Goal: Information Seeking & Learning: Learn about a topic

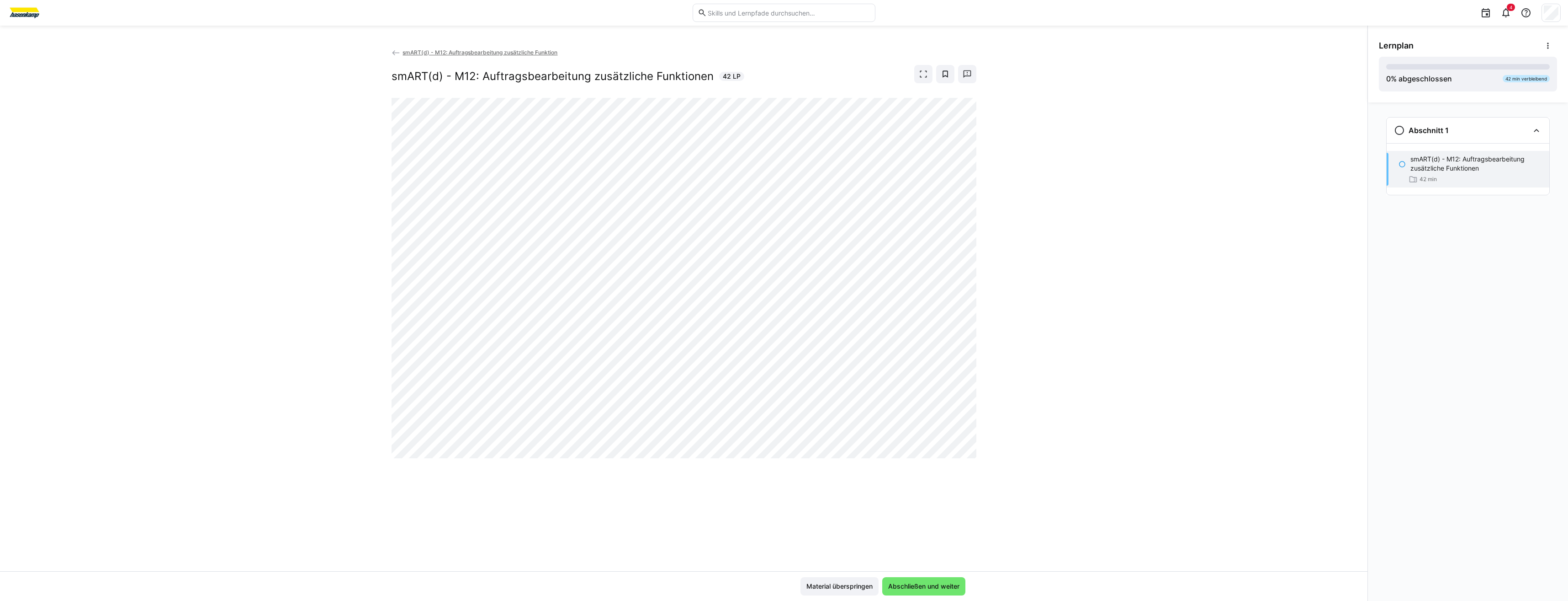
click at [356, 342] on div "smART(d) - M12: Auftragsbearbeitung zusätzliche Funktion smART(d) - M12: Auftra…" at bounding box center [684, 309] width 1368 height 523
click at [913, 582] on span "Abschließen und weiter" at bounding box center [924, 586] width 74 height 9
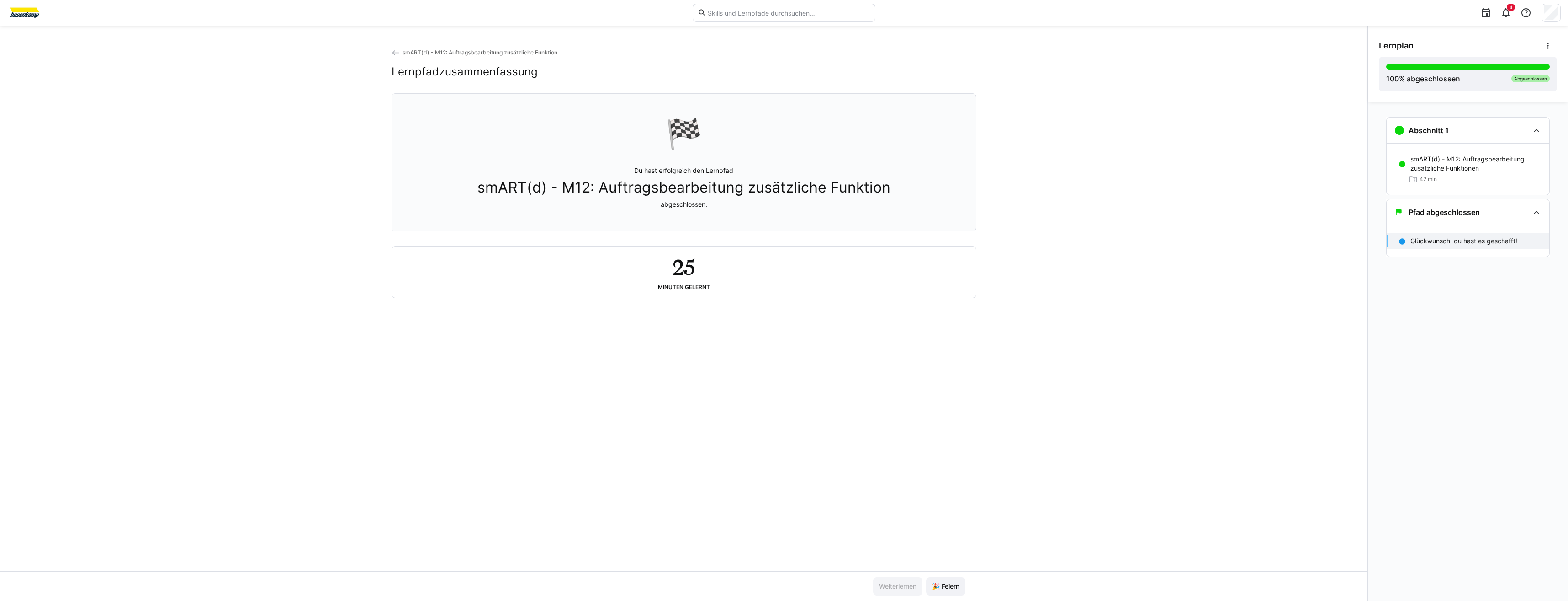
click at [394, 362] on div "smART(d) - M12: Auftragsbearbeitung zusätzliche Funktion Lernpfadzusammenfassun…" at bounding box center [684, 309] width 1368 height 523
click at [938, 586] on span "🎉 Feiern" at bounding box center [945, 586] width 30 height 9
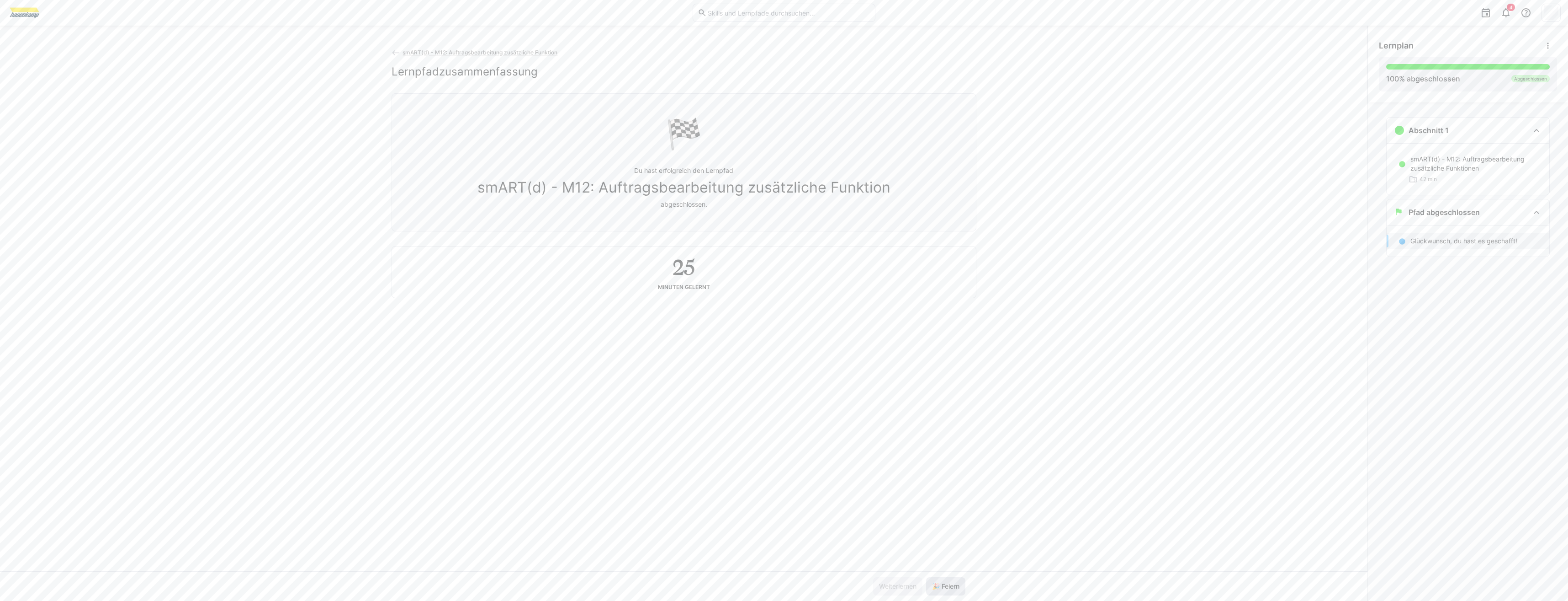
click at [938, 586] on span "🎉 Feiern" at bounding box center [945, 586] width 30 height 9
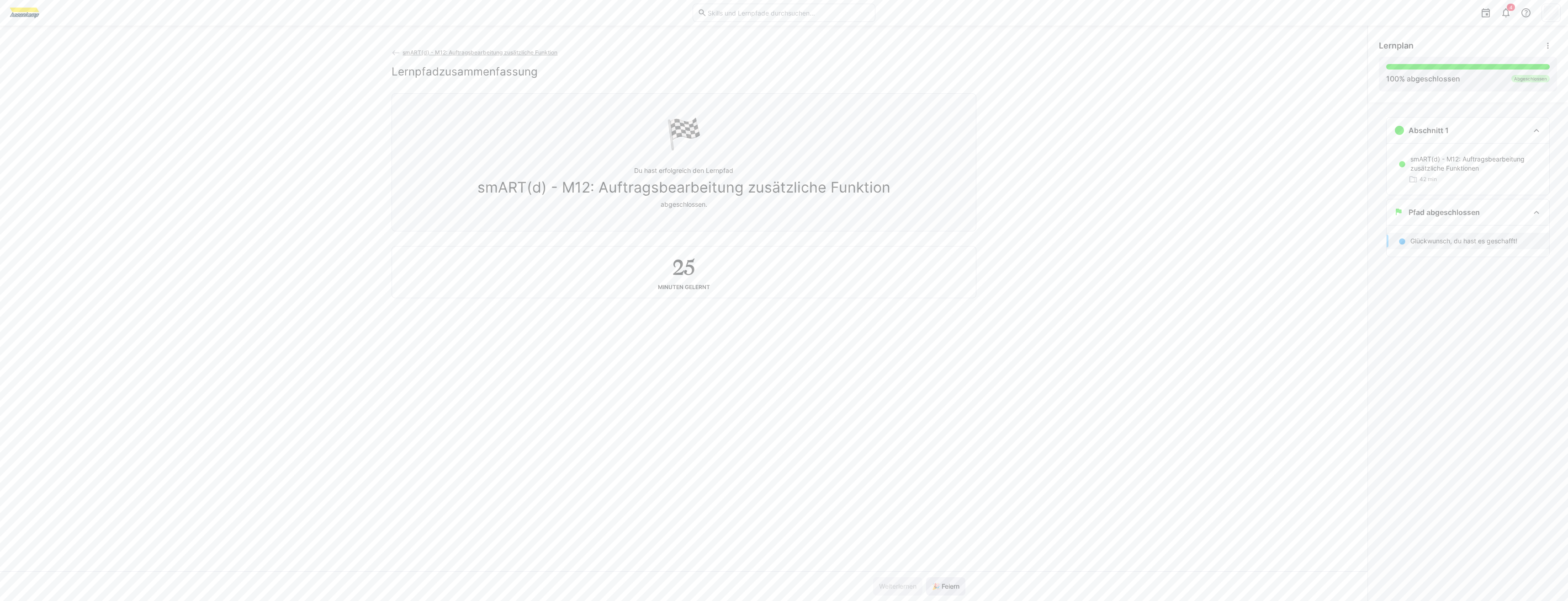
click at [938, 586] on span "🎉 Feiern" at bounding box center [945, 586] width 30 height 9
click at [939, 586] on span "🎉 Feiern" at bounding box center [945, 586] width 30 height 9
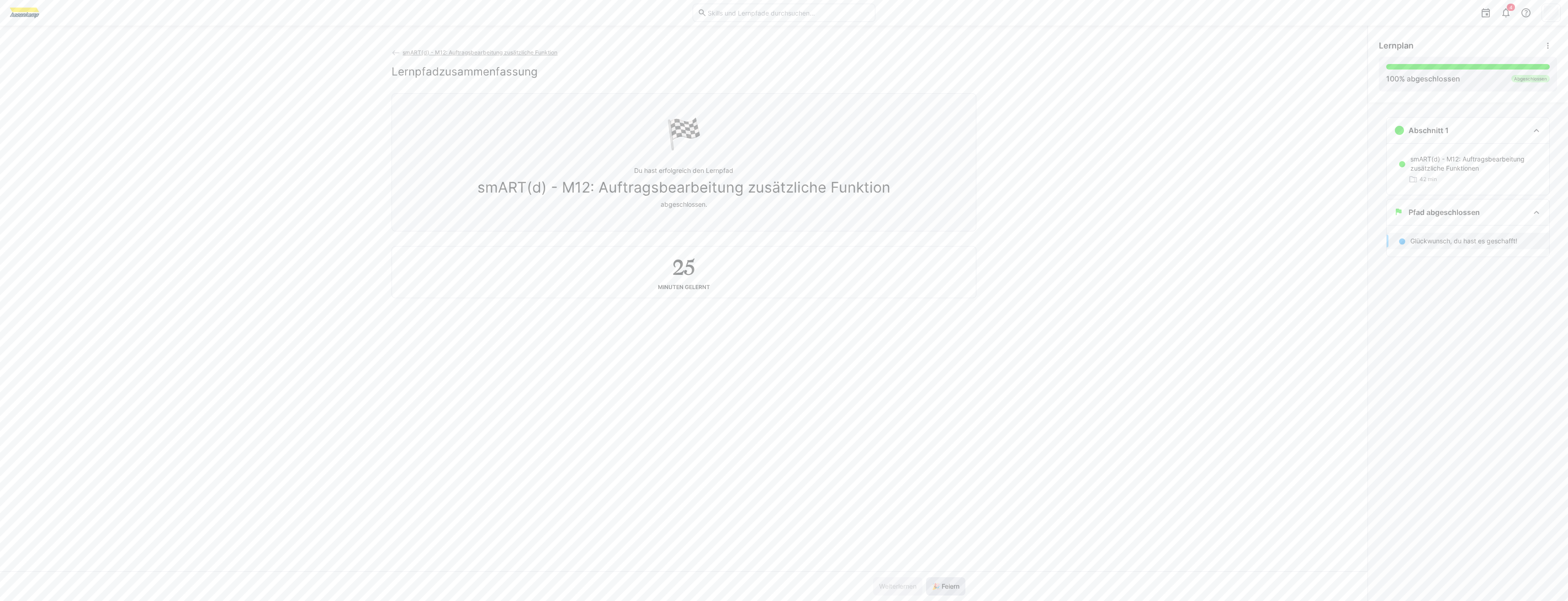
click at [939, 586] on span "🎉 Feiern" at bounding box center [945, 586] width 30 height 9
click at [452, 52] on span "smART(d) - M12: Auftragsbearbeitung zusätzliche Funktion" at bounding box center [480, 52] width 155 height 6
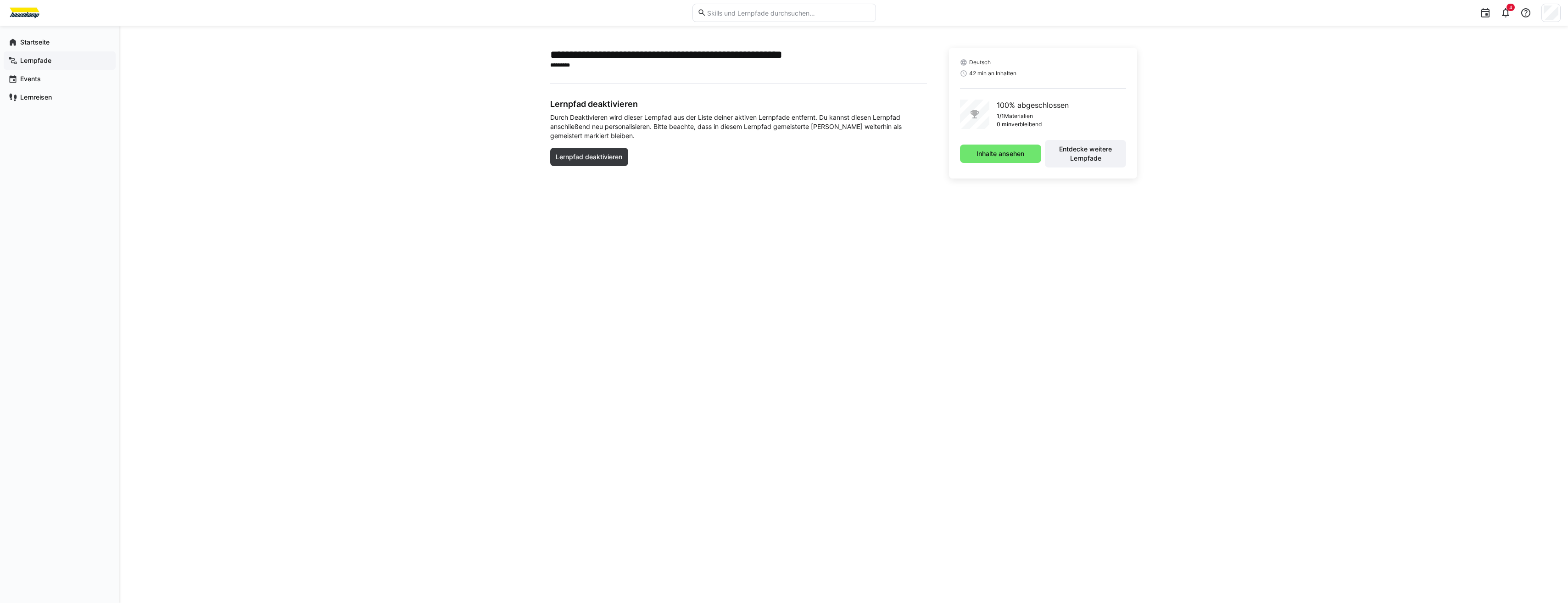
click at [0, 0] on app-navigation-label "Lernpfade" at bounding box center [0, 0] width 0 height 0
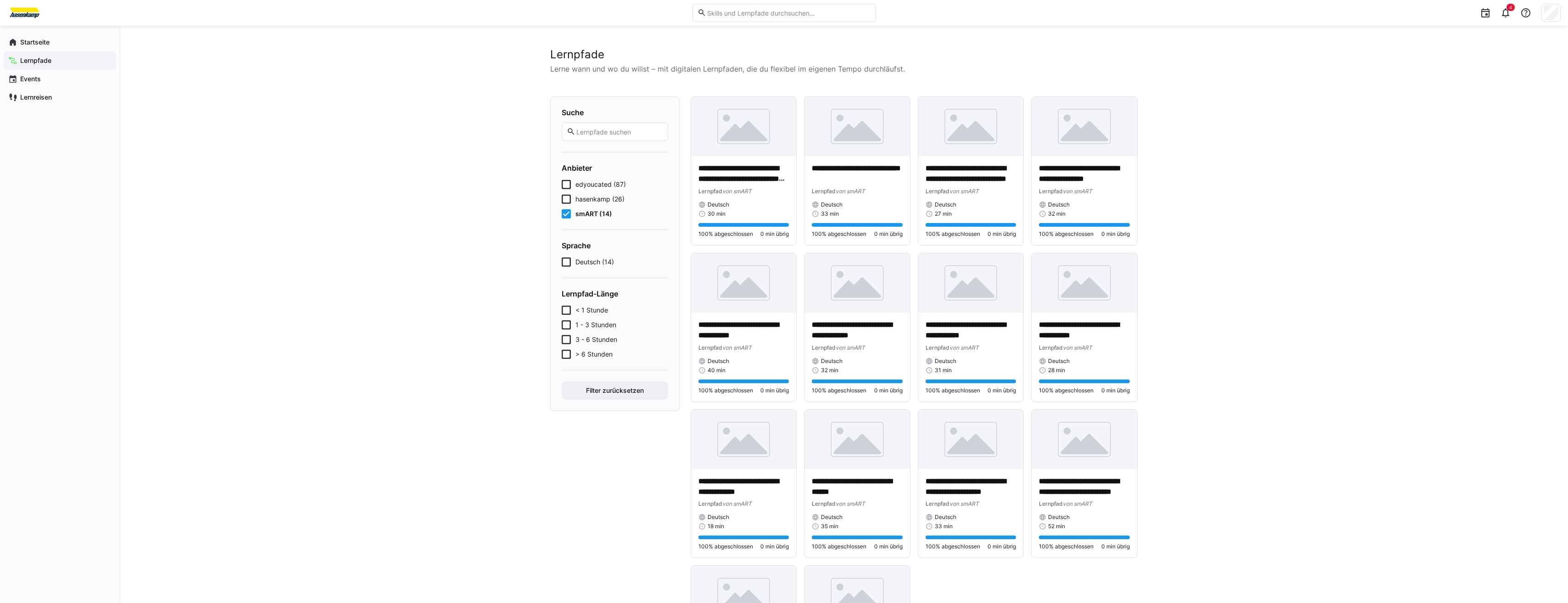
click at [585, 199] on span "hasenkamp (26)" at bounding box center [600, 199] width 49 height 9
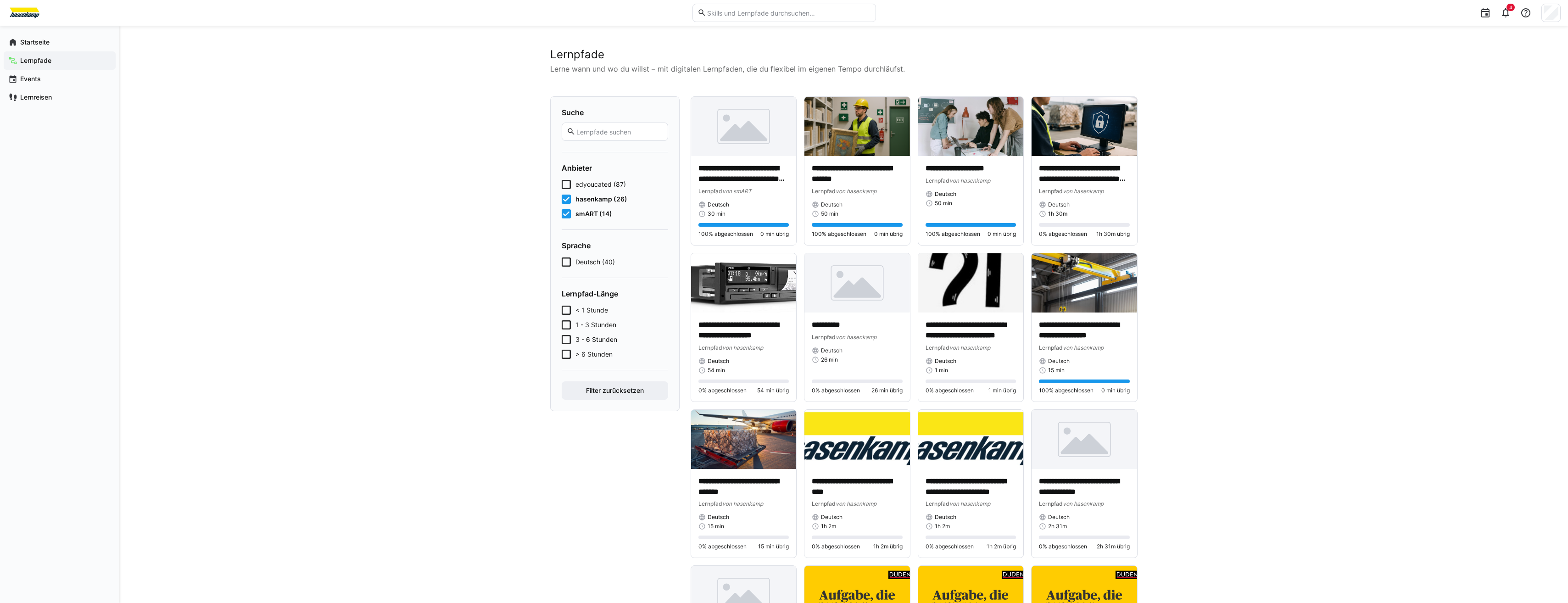
click at [585, 199] on span "hasenkamp (26)" at bounding box center [601, 199] width 52 height 9
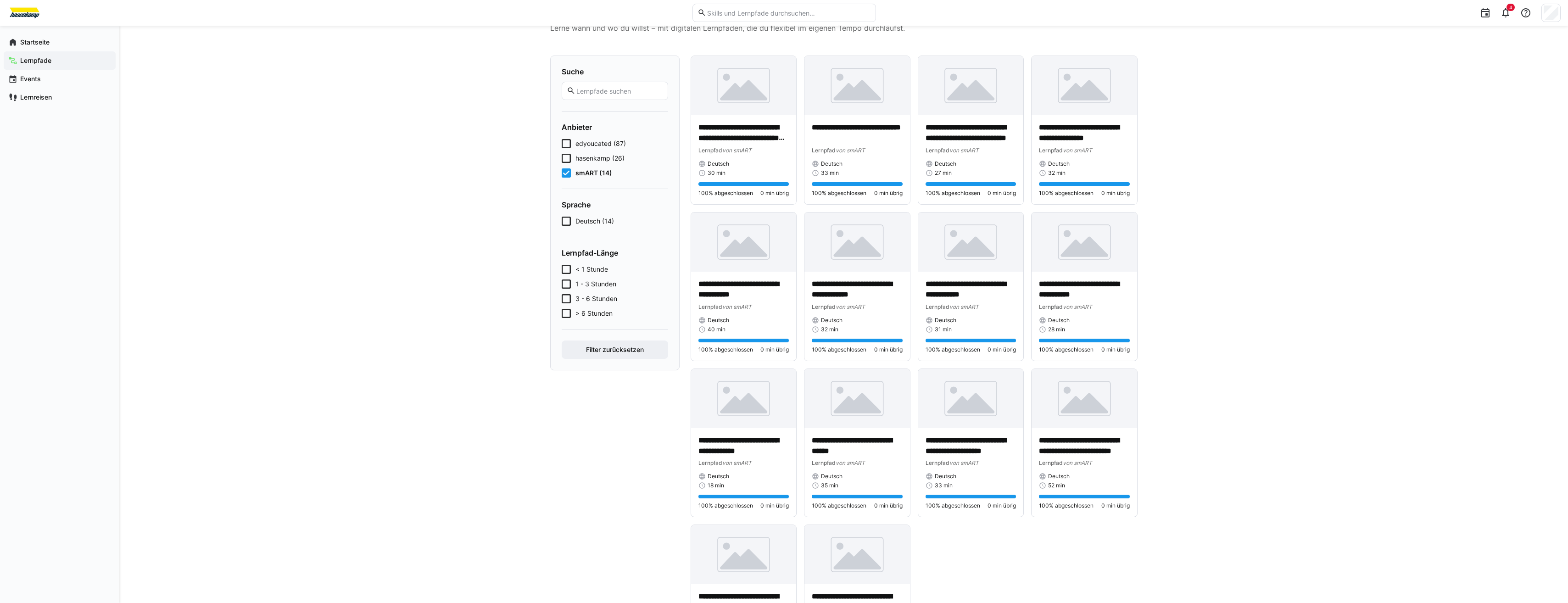
scroll to position [134, 0]
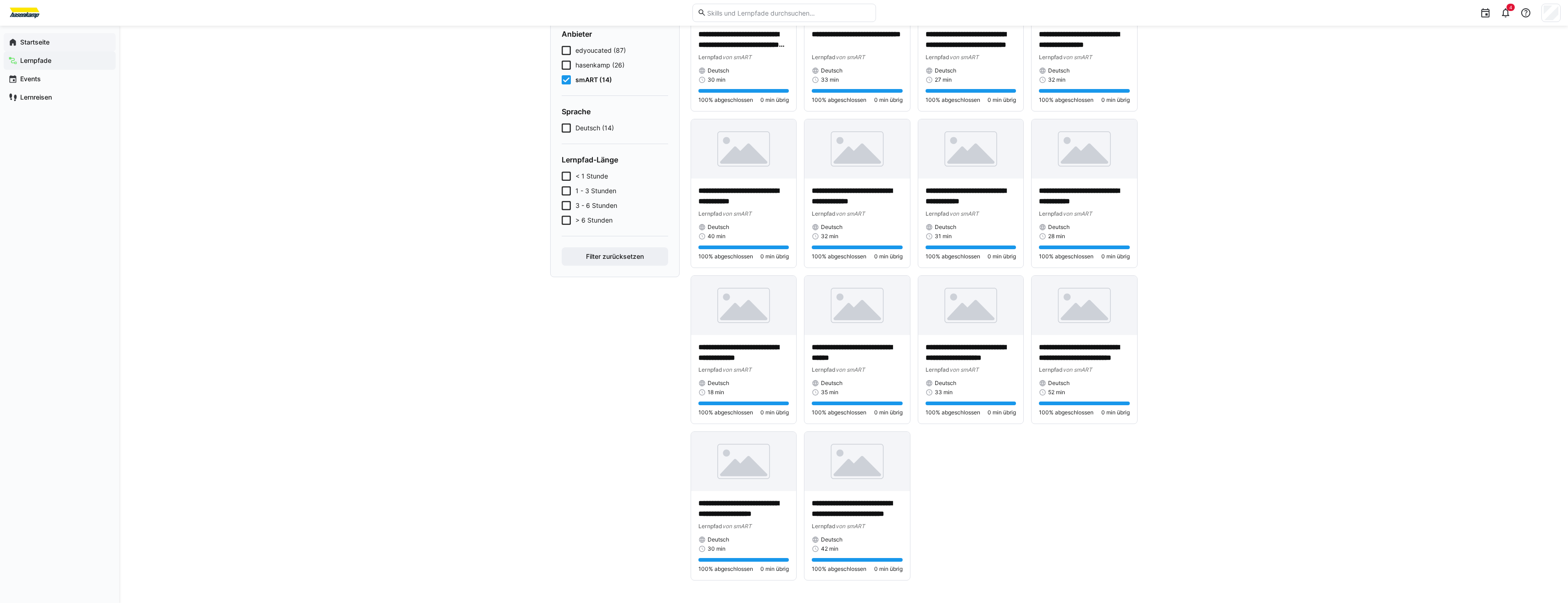
click at [0, 0] on app-navigation-label "Startseite" at bounding box center [0, 0] width 0 height 0
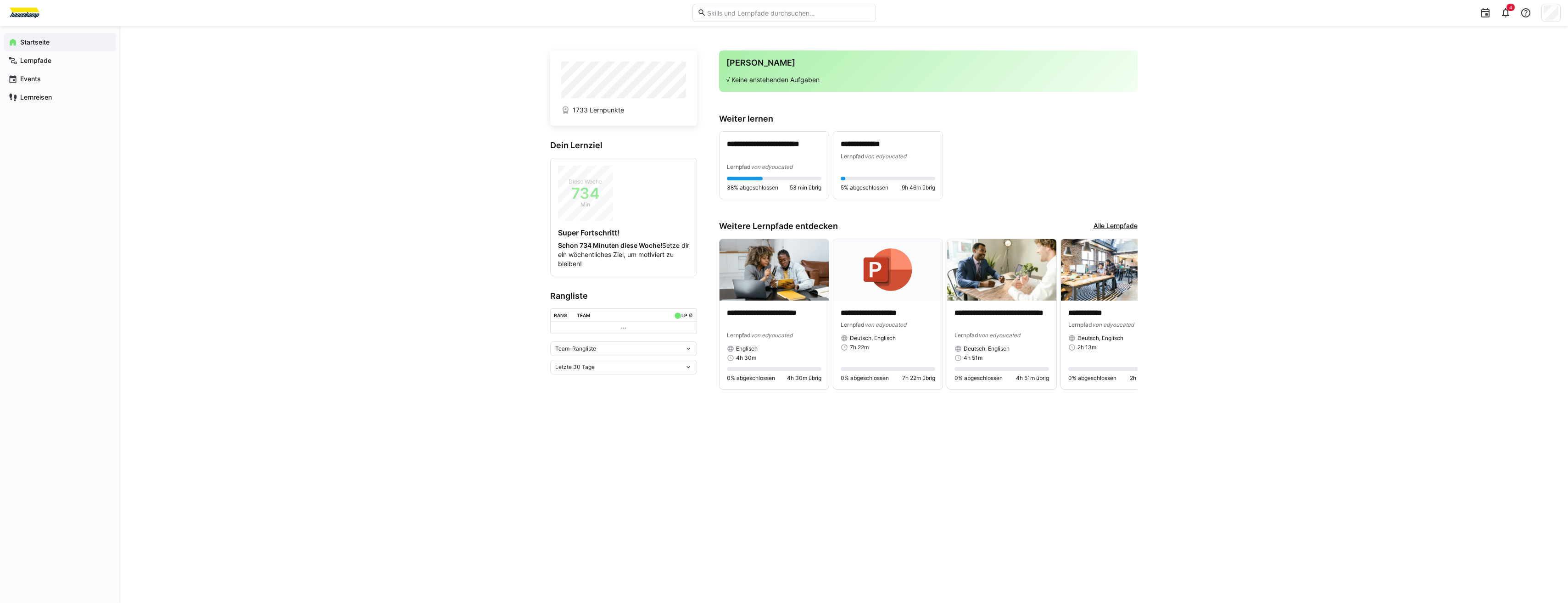
click at [683, 348] on div "Team-Rangliste" at bounding box center [619, 349] width 129 height 6
click at [638, 379] on div "Individuelle Rangliste" at bounding box center [623, 382] width 136 height 7
click at [1362, 151] on div "**********" at bounding box center [843, 314] width 1449 height 577
click at [1249, 377] on div "**********" at bounding box center [843, 314] width 1449 height 577
